Goal: Transaction & Acquisition: Purchase product/service

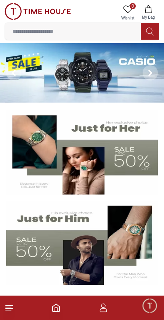
click at [39, 64] on img at bounding box center [82, 72] width 164 height 59
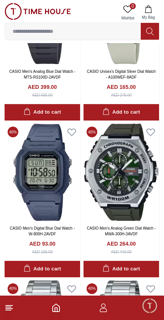
scroll to position [177, 0]
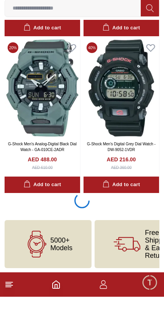
scroll to position [1488, 0]
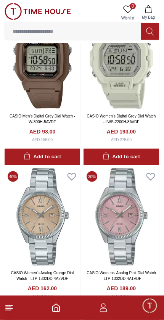
scroll to position [3888, 0]
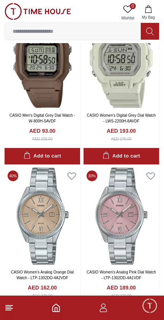
click at [150, 9] on icon "button" at bounding box center [148, 9] width 8 height 8
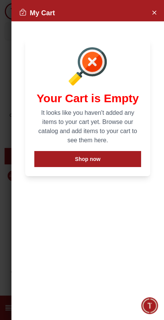
click at [152, 9] on icon "Close Account" at bounding box center [154, 13] width 6 height 10
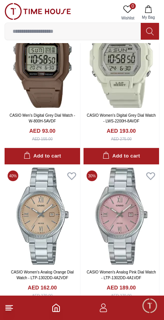
click at [12, 308] on icon at bounding box center [9, 307] width 9 height 9
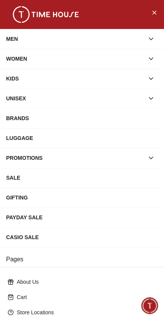
click at [151, 37] on icon "button" at bounding box center [151, 39] width 8 height 8
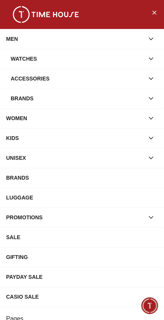
click at [143, 55] on div "Watches" at bounding box center [77, 59] width 133 height 14
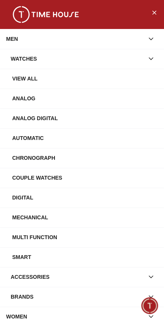
click at [112, 94] on div "Analog" at bounding box center [85, 98] width 146 height 14
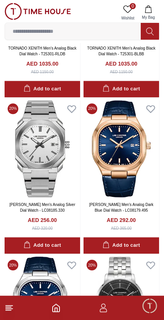
scroll to position [1072, 0]
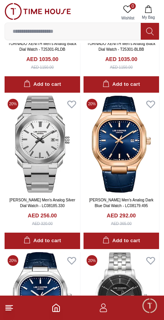
click at [122, 148] on img at bounding box center [120, 144] width 75 height 97
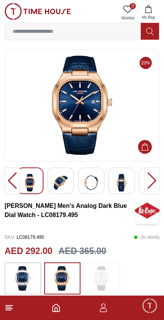
click at [77, 109] on img at bounding box center [82, 105] width 142 height 99
click at [75, 105] on img at bounding box center [82, 105] width 142 height 99
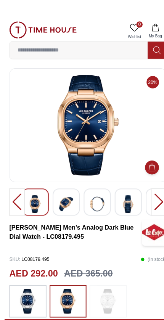
scroll to position [0, 0]
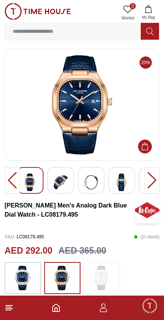
click at [7, 310] on line at bounding box center [8, 310] width 5 height 0
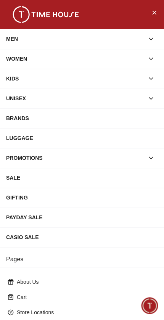
click at [154, 7] on button "Close Menu" at bounding box center [154, 12] width 12 height 12
